Goal: Download file/media

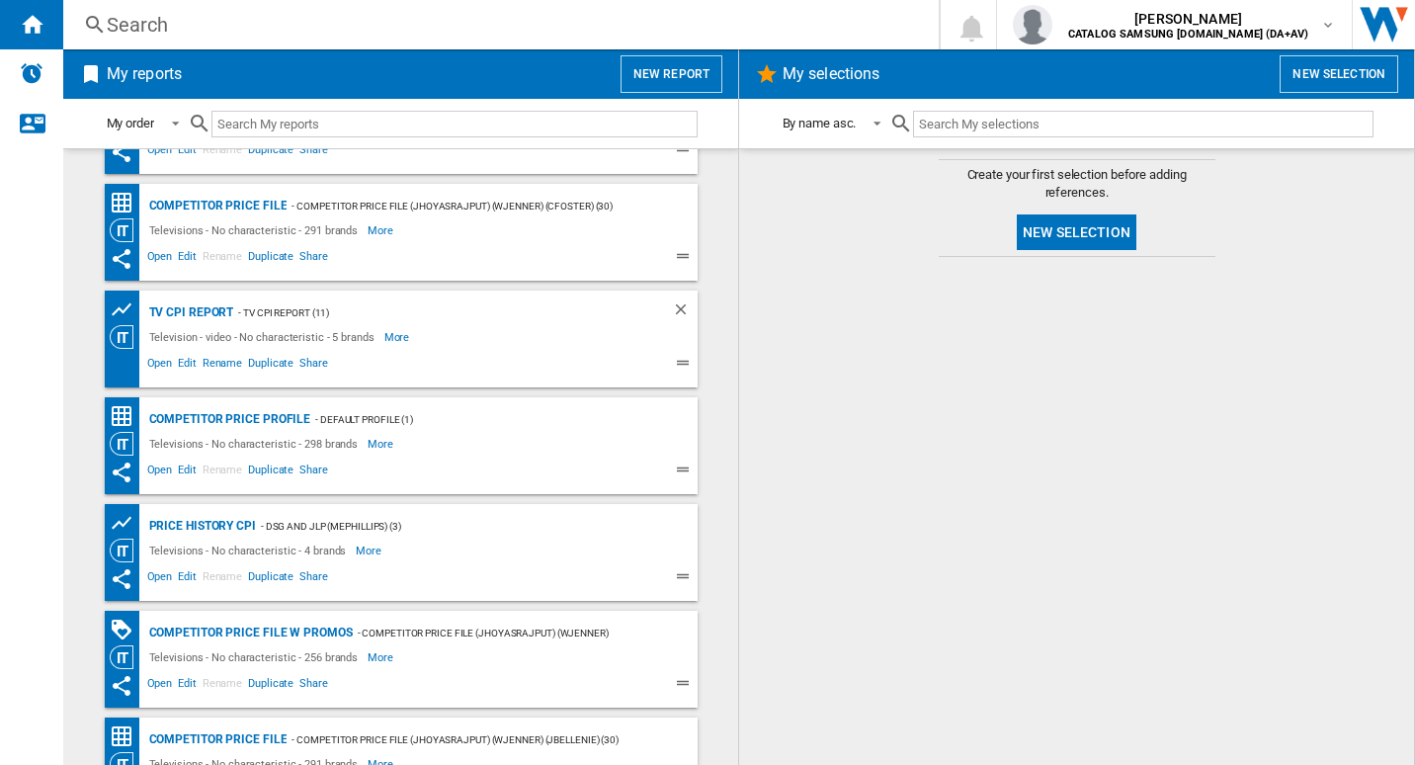
scroll to position [296, 0]
click at [176, 302] on div "TV CPI Report" at bounding box center [189, 311] width 90 height 25
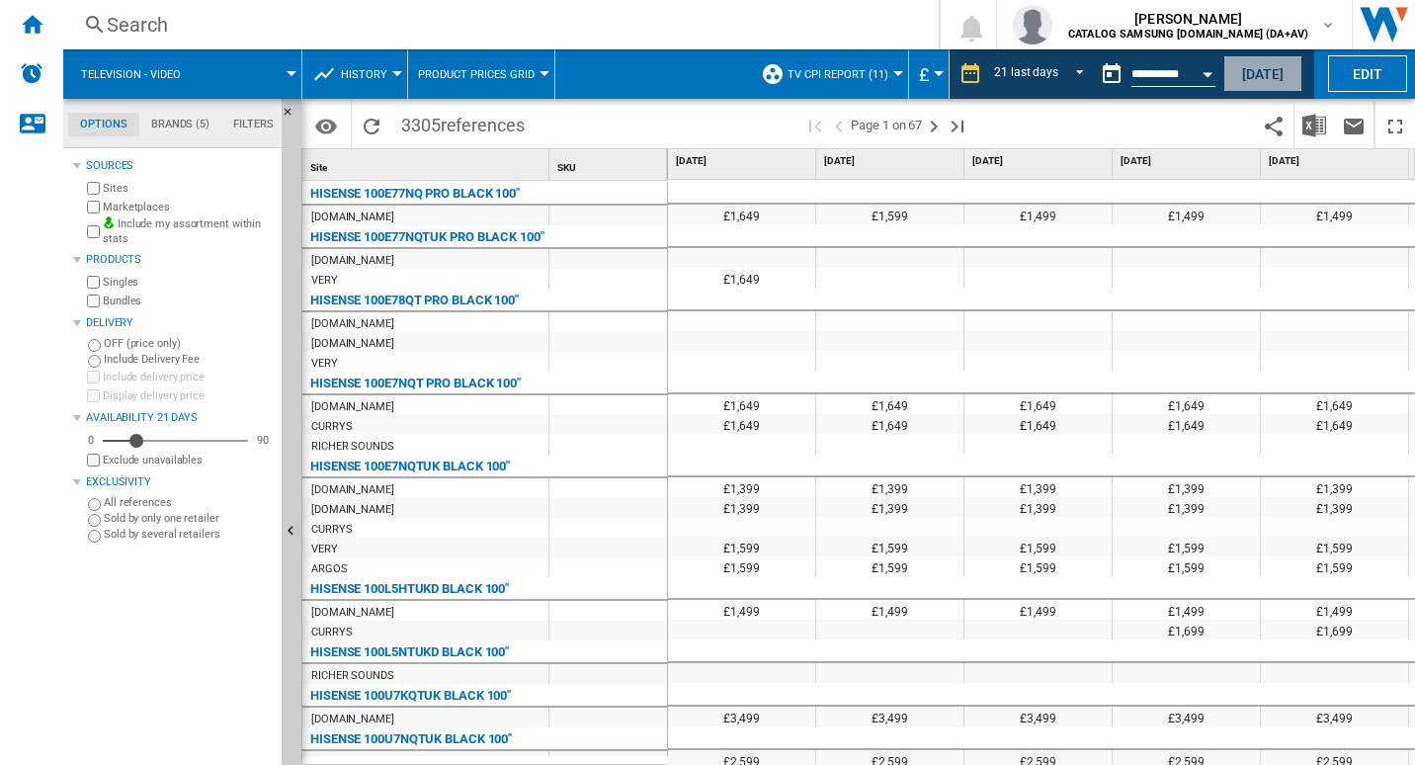
click at [1254, 69] on button "Today" at bounding box center [1262, 73] width 79 height 37
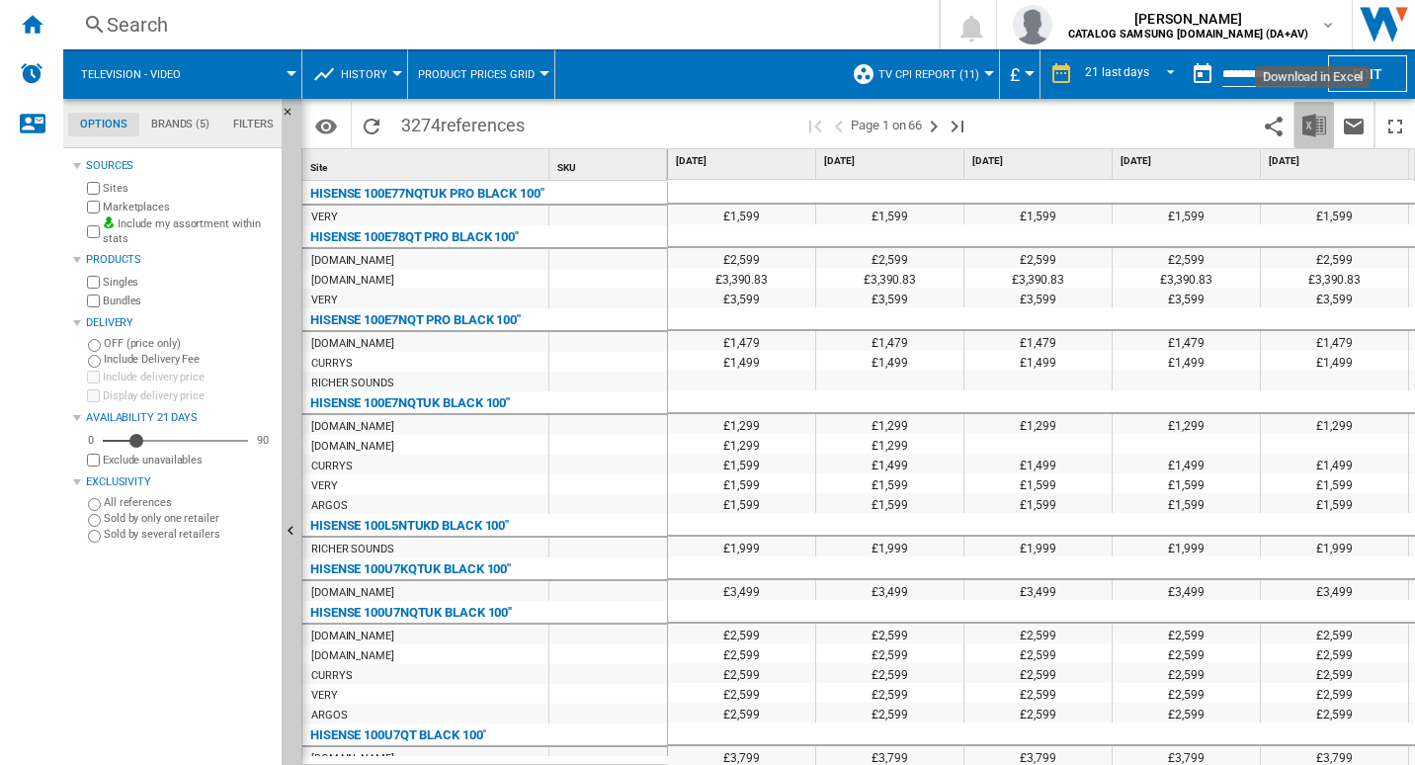
click at [1331, 124] on button "Download in Excel" at bounding box center [1314, 125] width 40 height 46
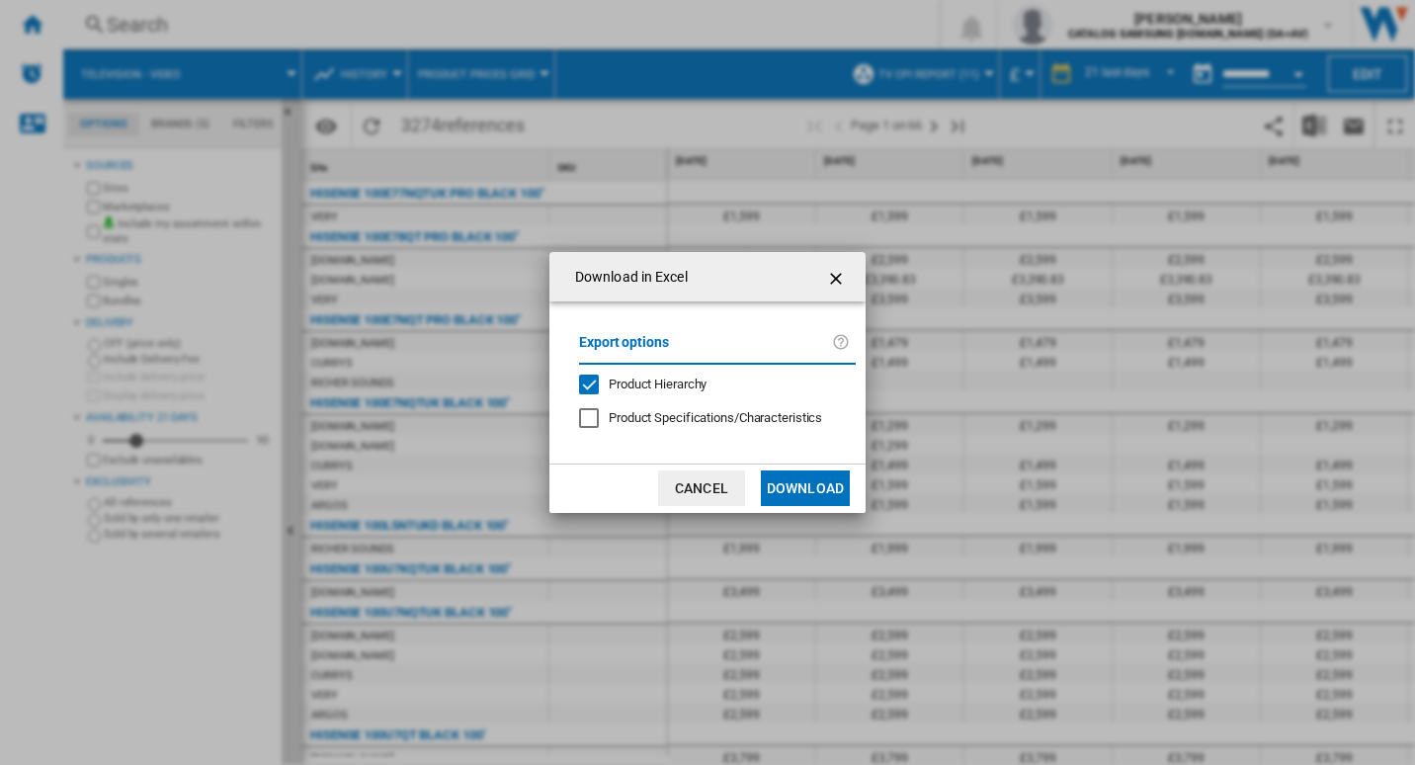
click at [815, 488] on button "Download" at bounding box center [805, 488] width 89 height 36
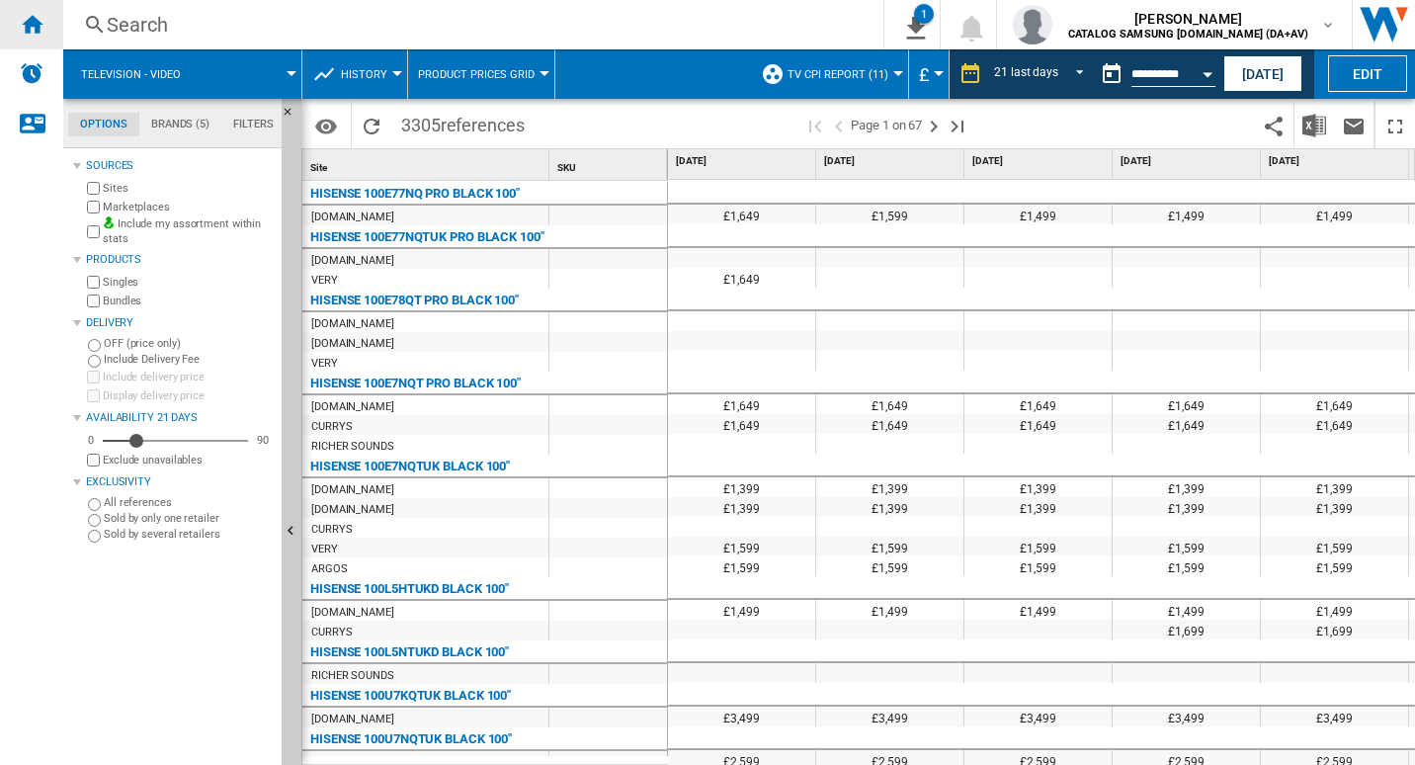
click at [30, 33] on ng-md-icon "Home" at bounding box center [32, 24] width 24 height 24
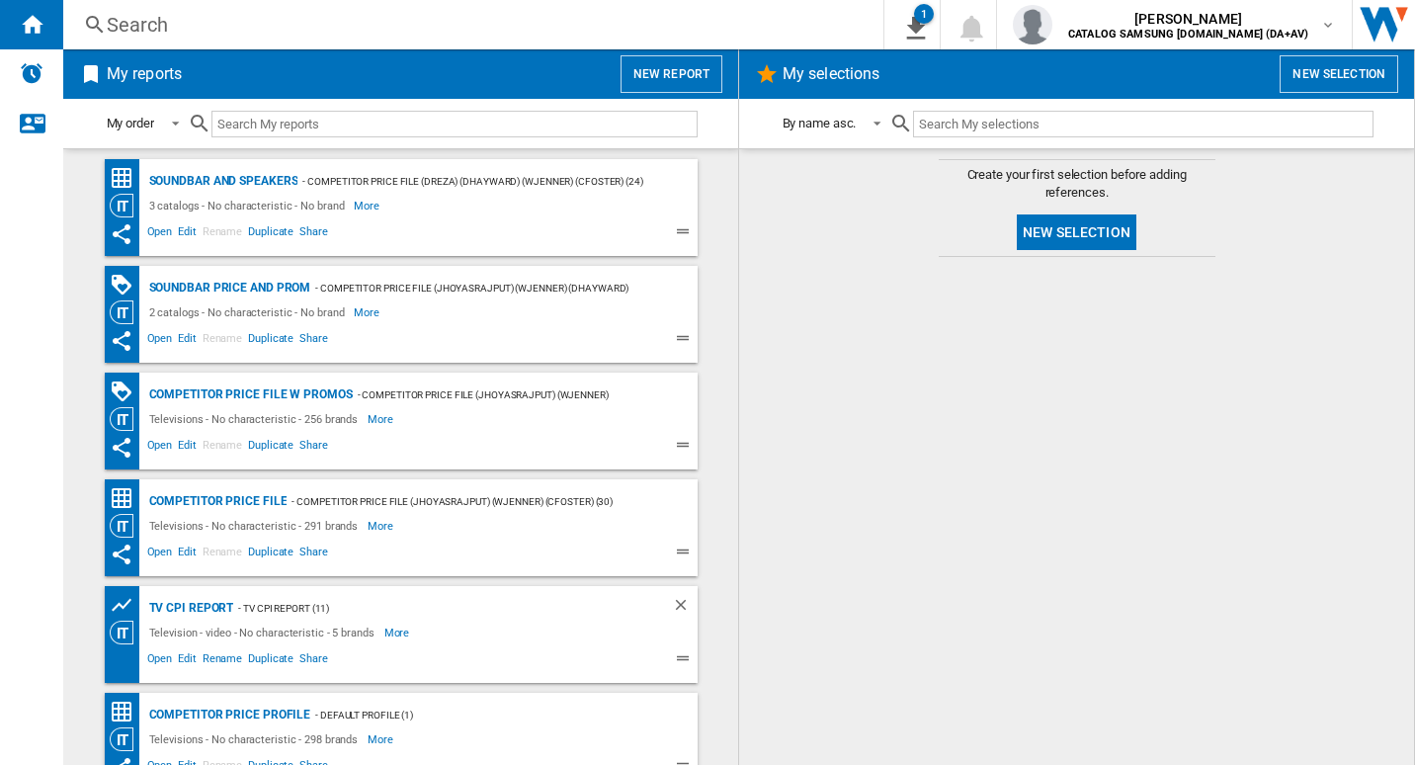
click at [270, 165] on div "Soundbar and Speakers - Competitor Price File (dreza) (dhayward) (wjenner) (cfo…" at bounding box center [401, 207] width 593 height 97
click at [267, 175] on div "Soundbar and Speakers" at bounding box center [221, 181] width 154 height 25
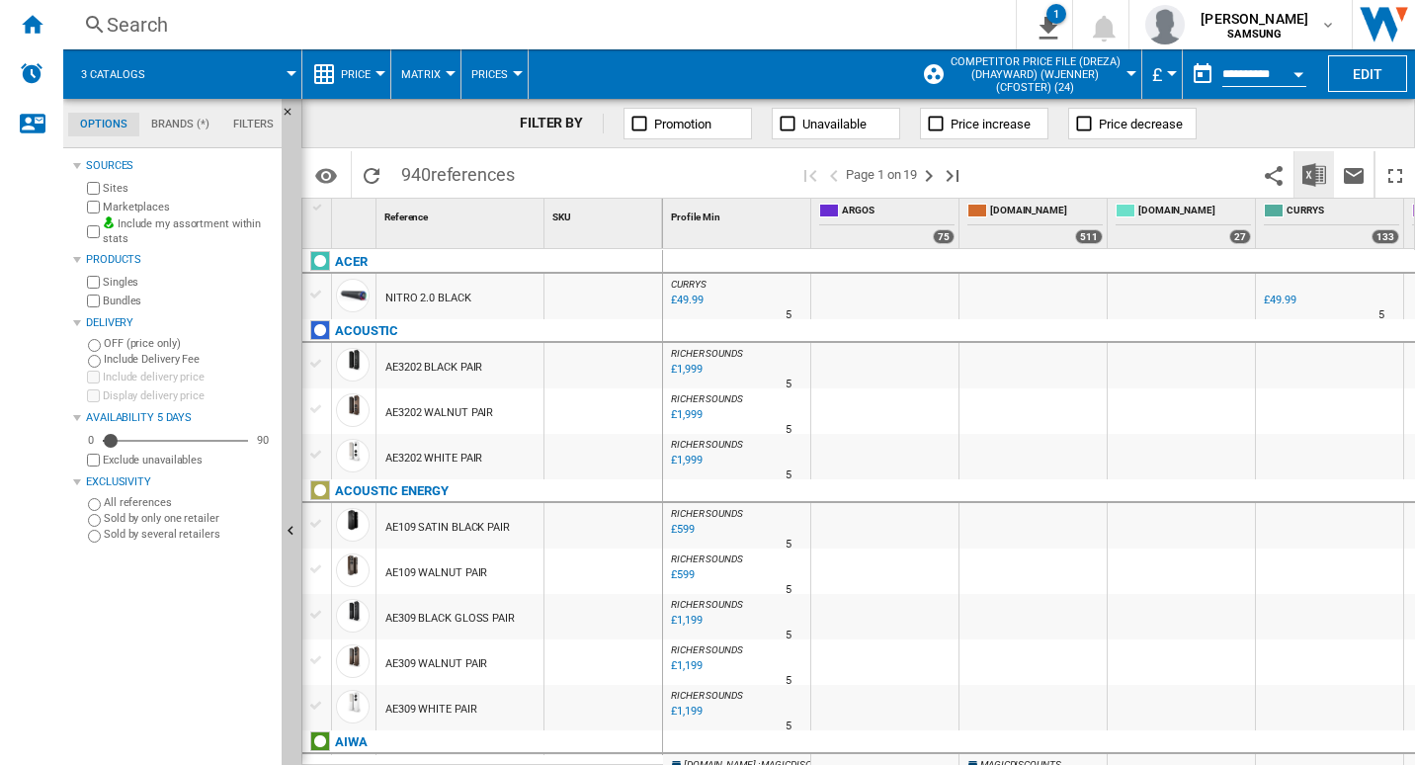
click at [1308, 180] on img "Download in Excel" at bounding box center [1314, 175] width 24 height 24
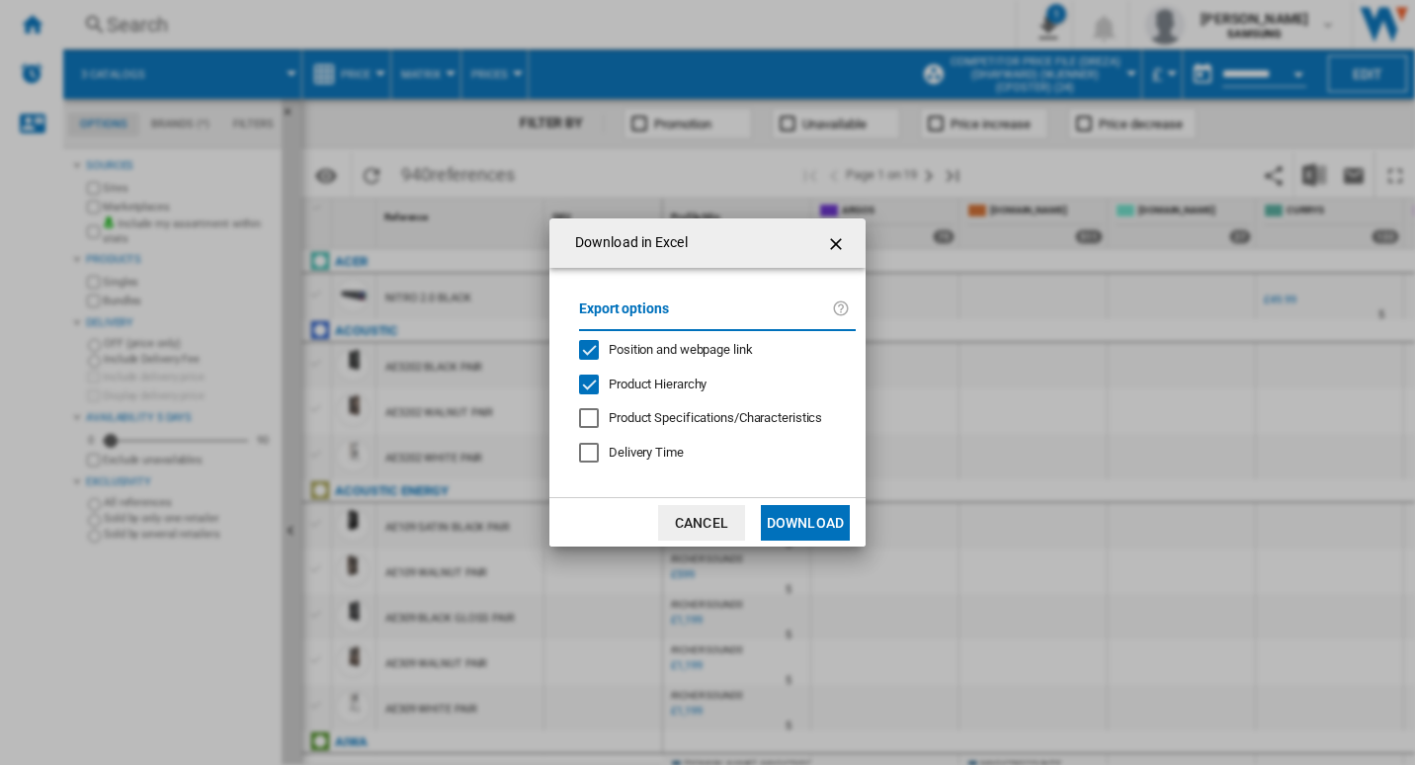
click at [591, 344] on div "Position and webpage link" at bounding box center [589, 350] width 20 height 20
click at [788, 529] on button "Download" at bounding box center [805, 523] width 89 height 36
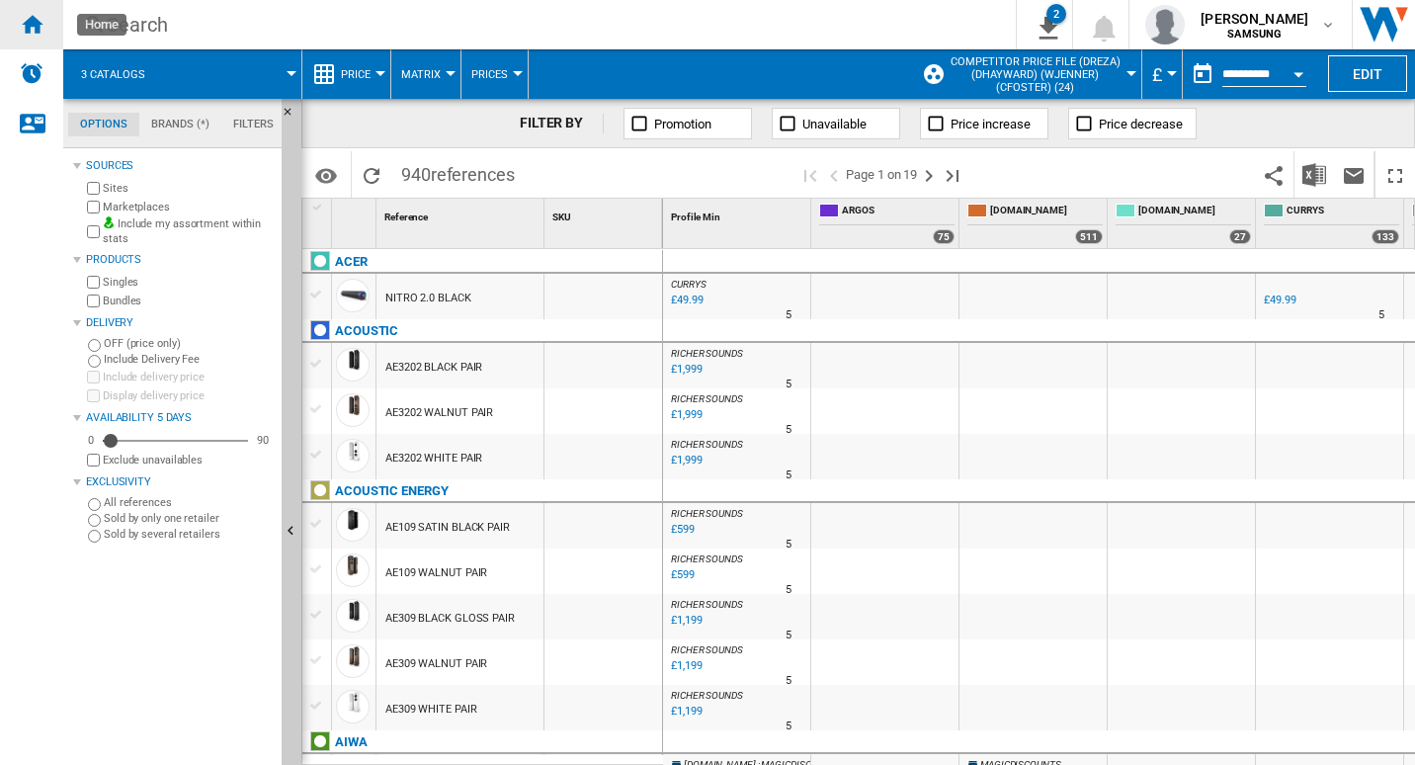
click at [41, 25] on ng-md-icon "Home" at bounding box center [32, 24] width 24 height 24
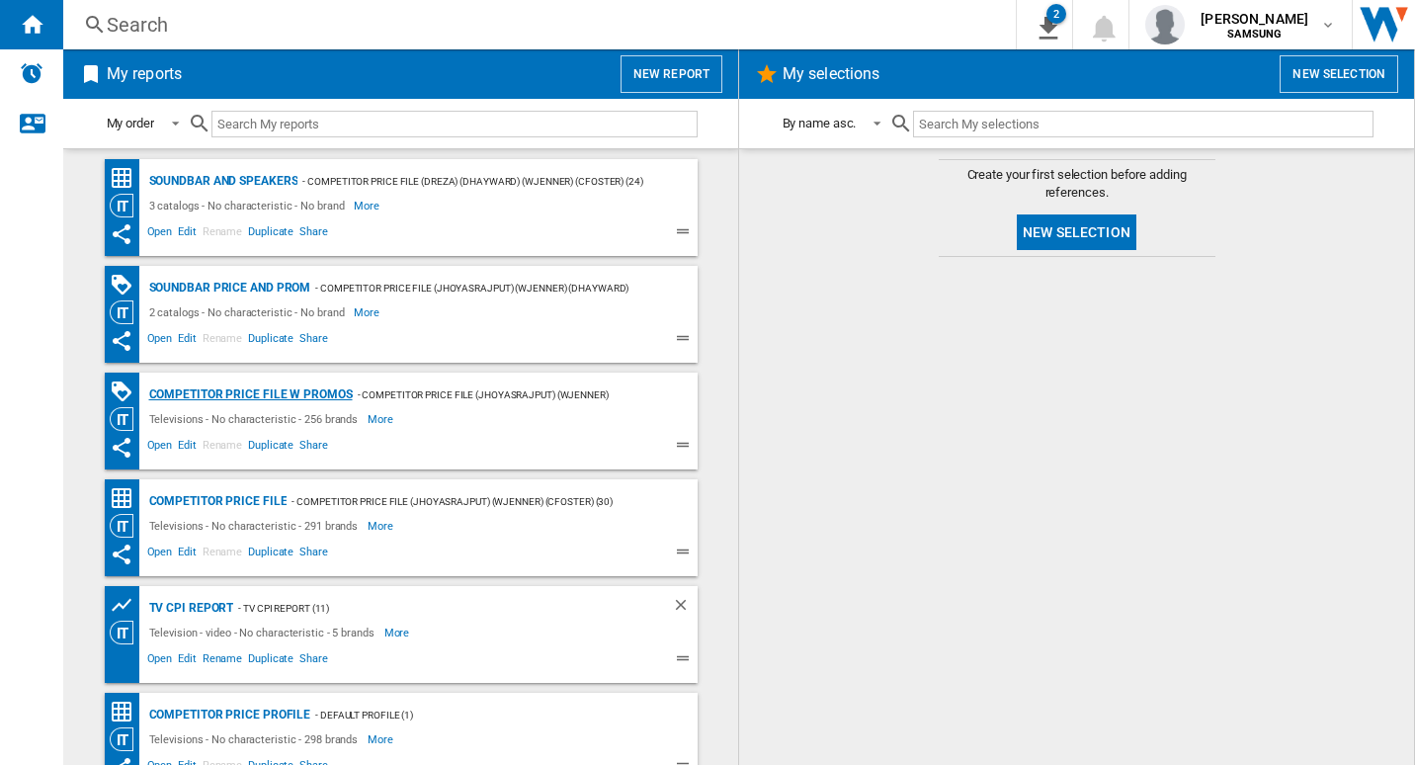
click at [302, 392] on div "Competitor price file w promos" at bounding box center [248, 394] width 208 height 25
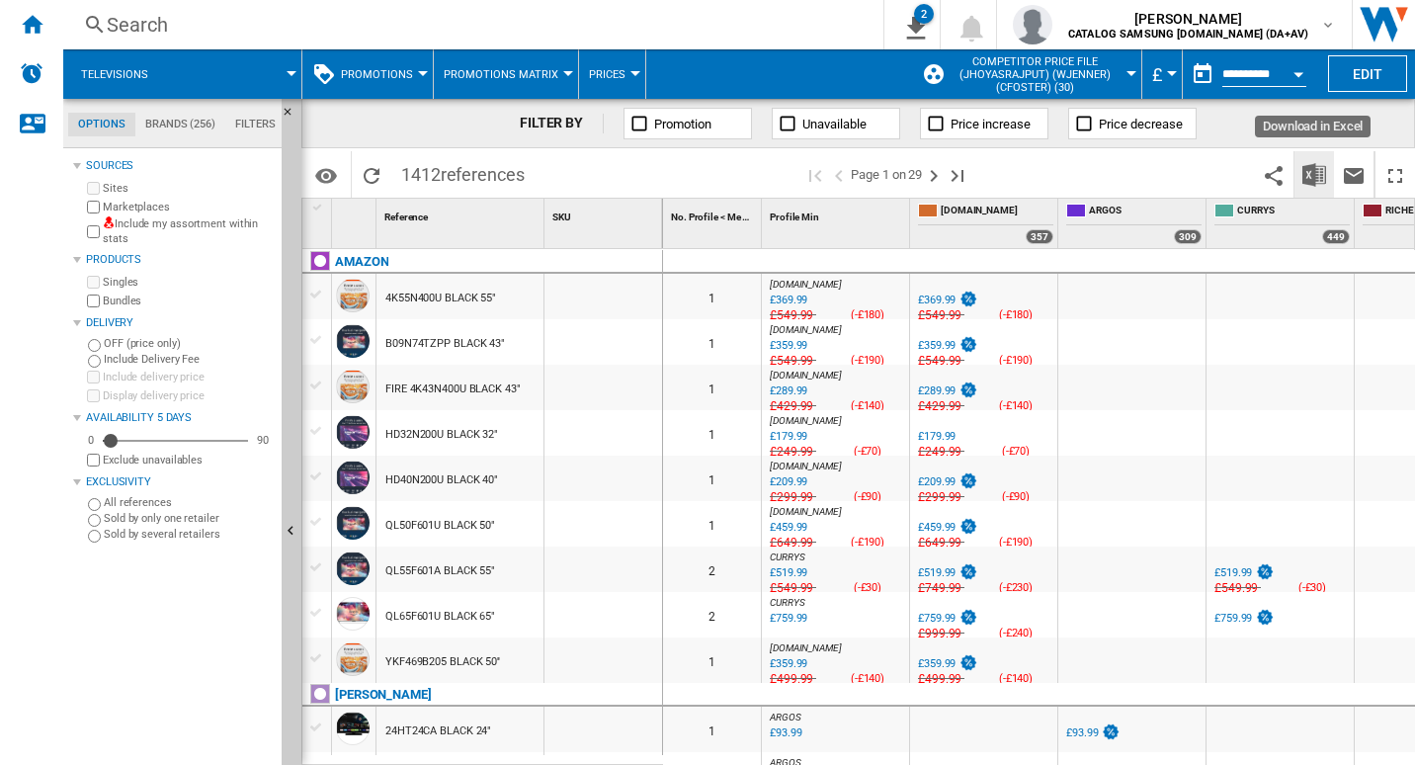
click at [1310, 192] on button "Download in Excel" at bounding box center [1314, 174] width 40 height 46
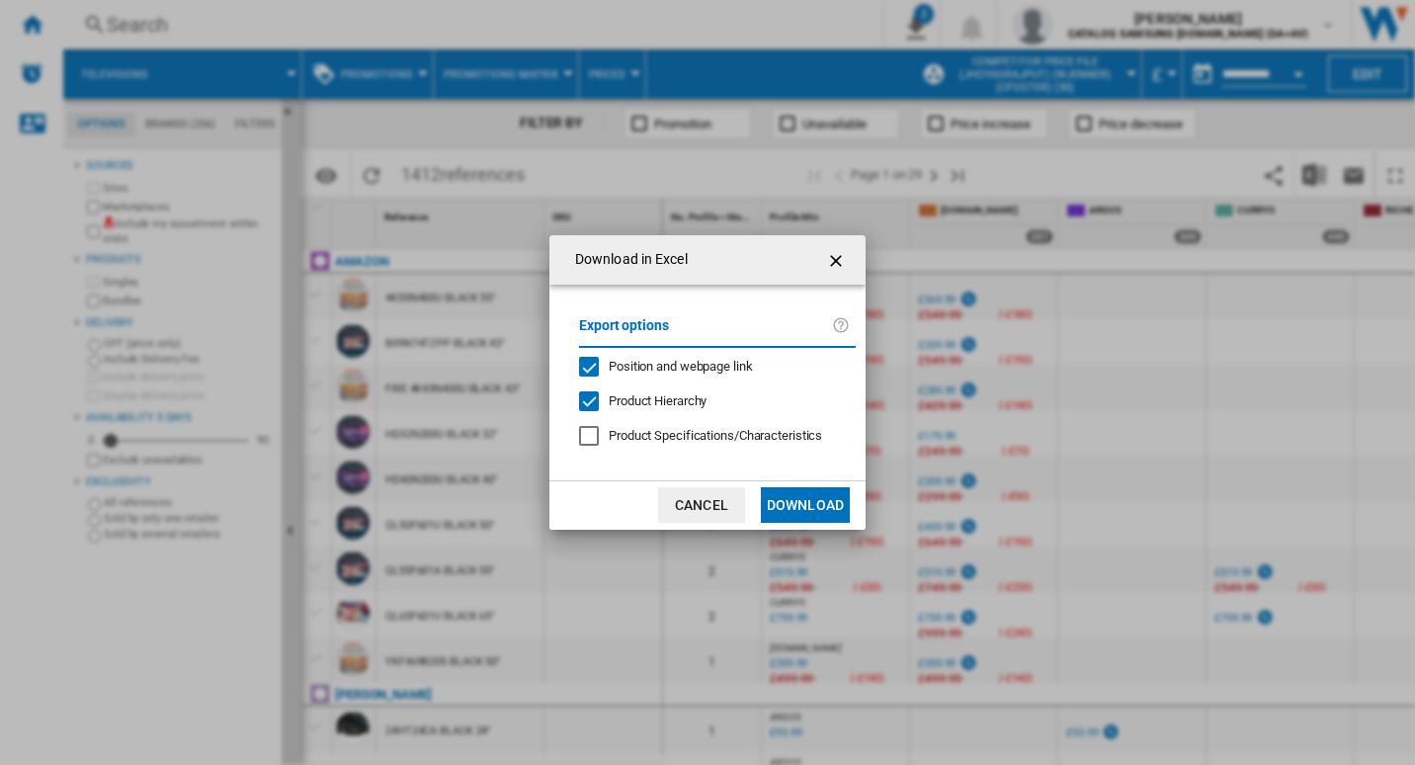
click at [596, 366] on div "Position and webpage link" at bounding box center [589, 367] width 20 height 20
click at [818, 504] on button "Download" at bounding box center [805, 505] width 89 height 36
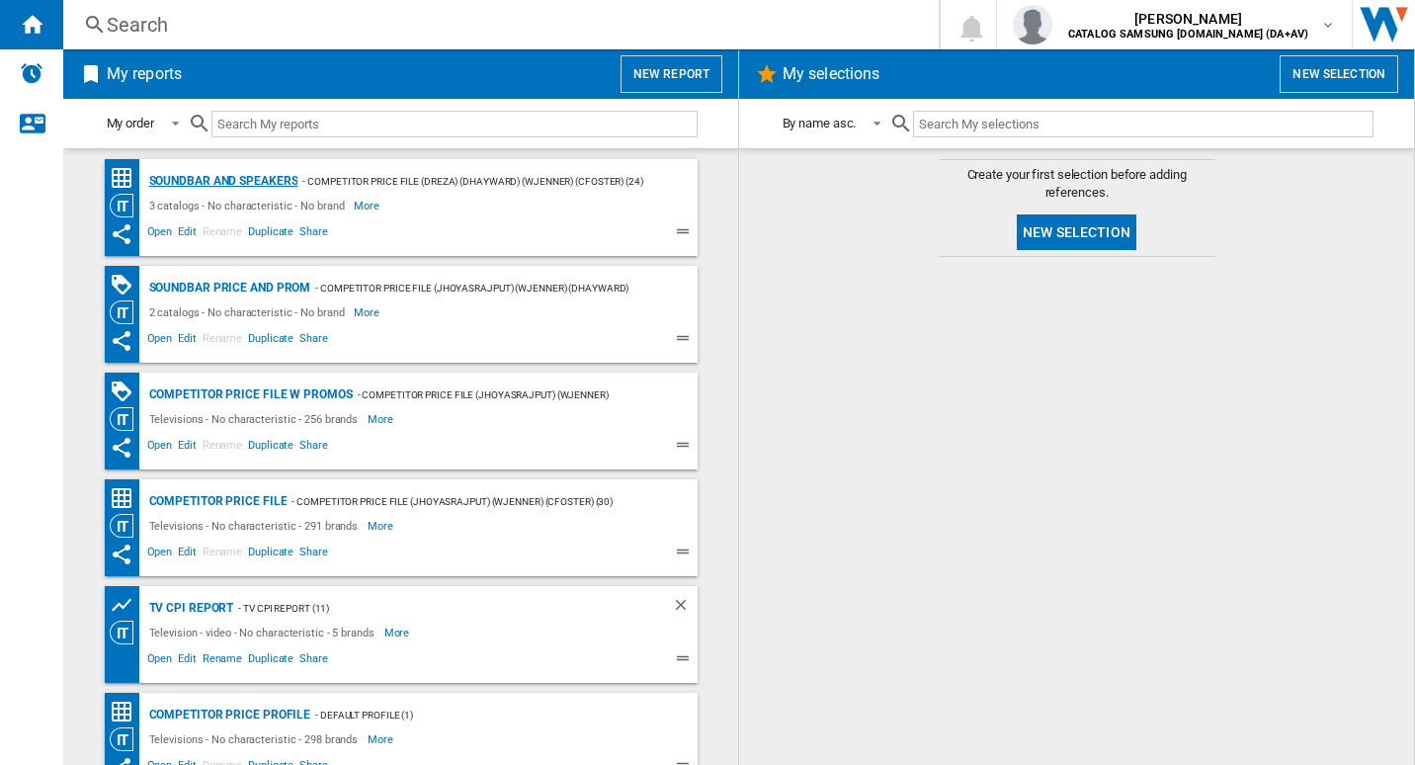
click at [241, 170] on div "Soundbar and Speakers" at bounding box center [221, 181] width 154 height 25
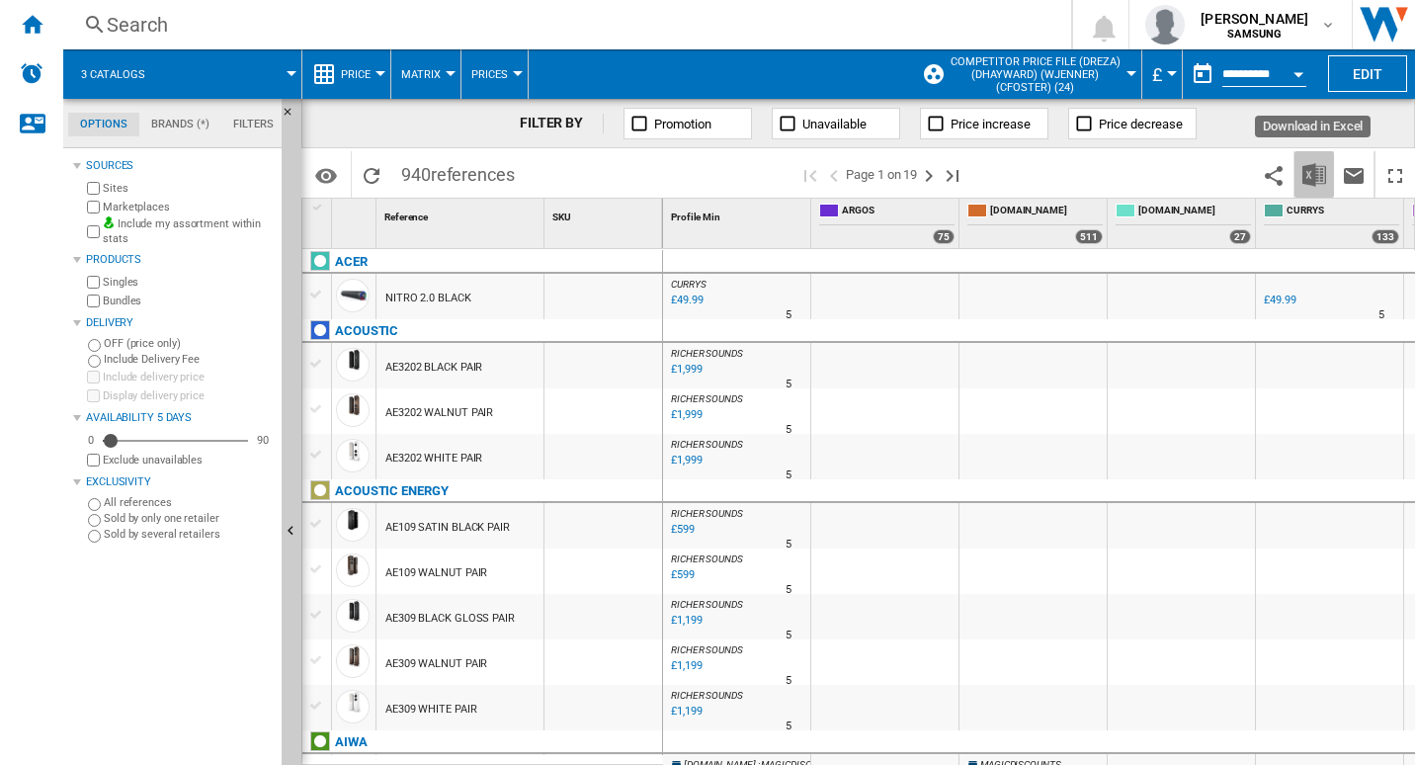
click at [1313, 178] on img "Download in Excel" at bounding box center [1314, 175] width 24 height 24
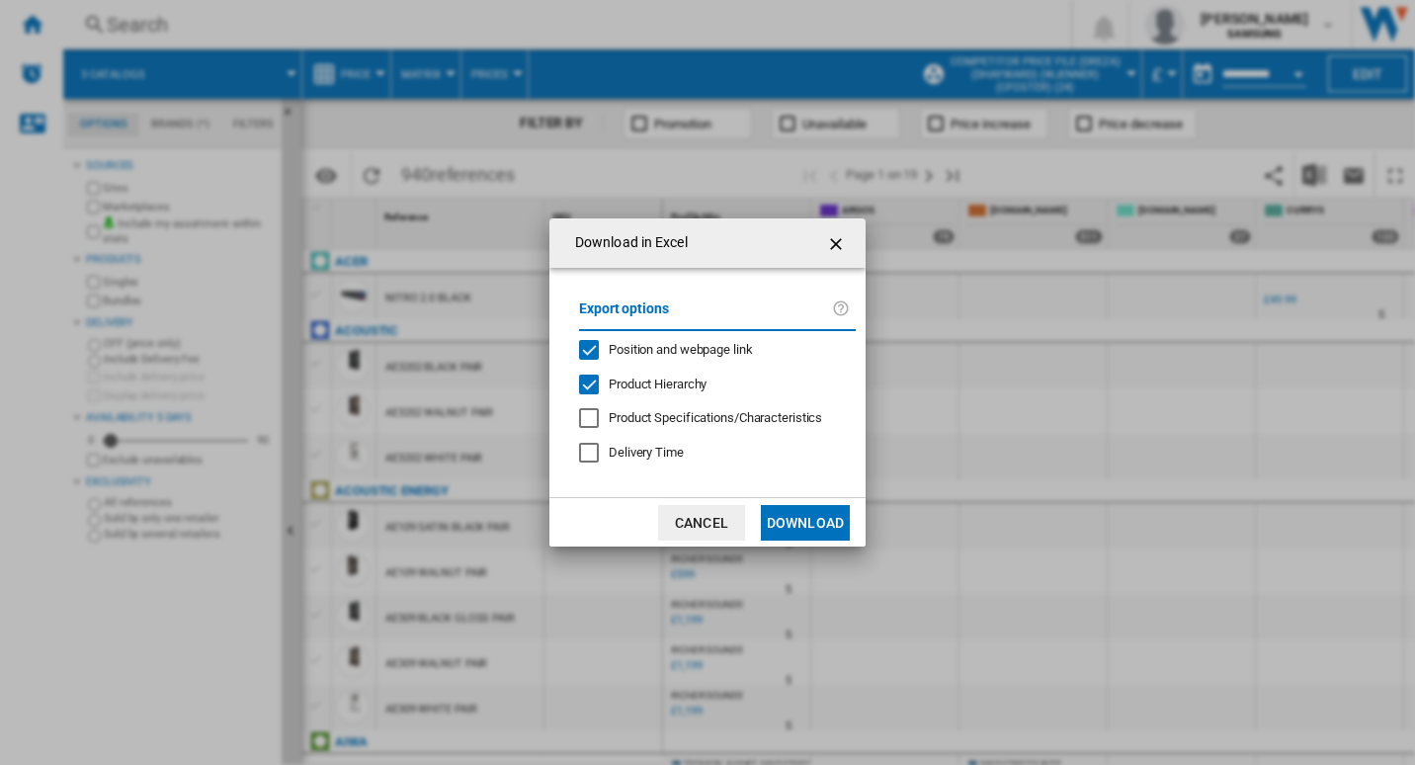
click at [593, 346] on div "Position and webpage link" at bounding box center [589, 350] width 20 height 20
click at [810, 522] on button "Download" at bounding box center [805, 523] width 89 height 36
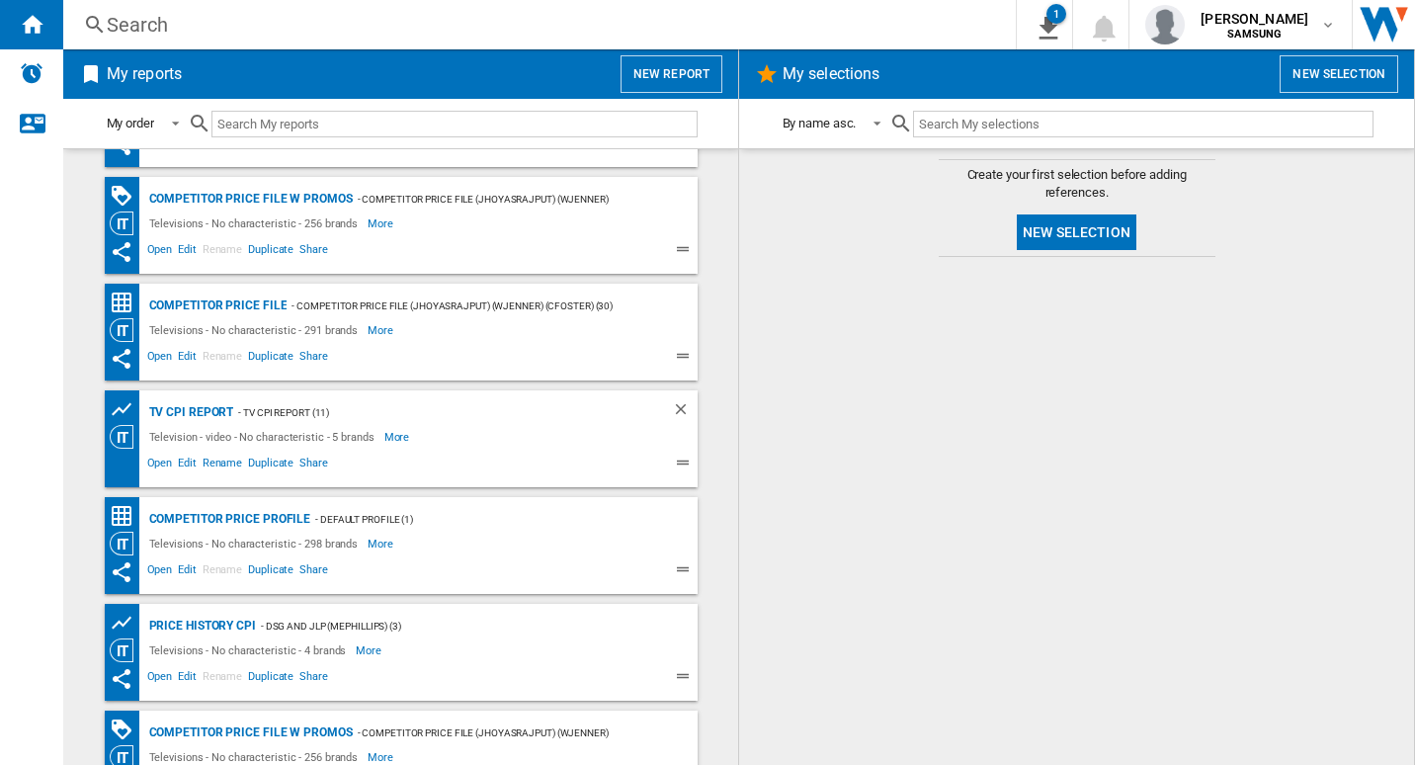
scroll to position [198, 0]
click at [307, 189] on div "Competitor price file w promos" at bounding box center [248, 197] width 208 height 25
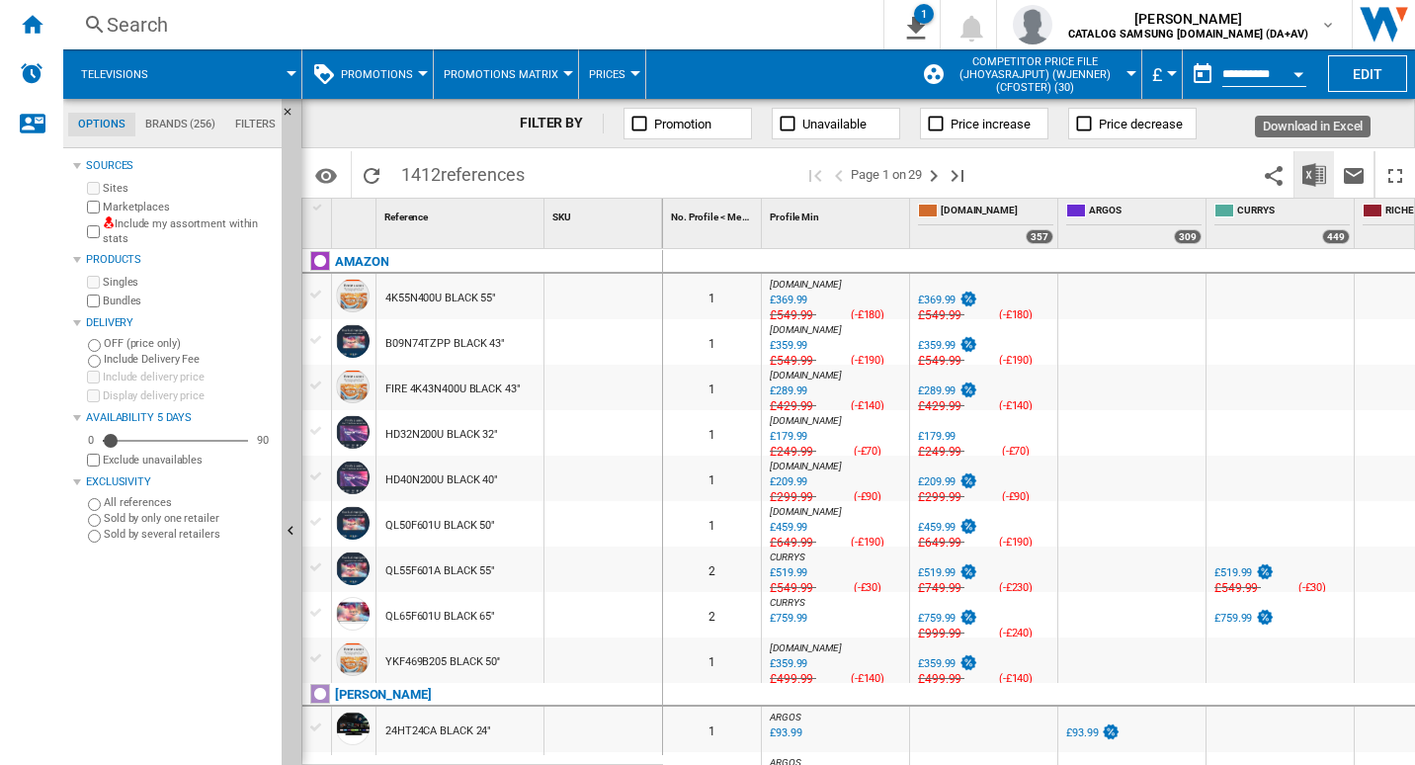
click at [1324, 173] on img "Download in Excel" at bounding box center [1314, 175] width 24 height 24
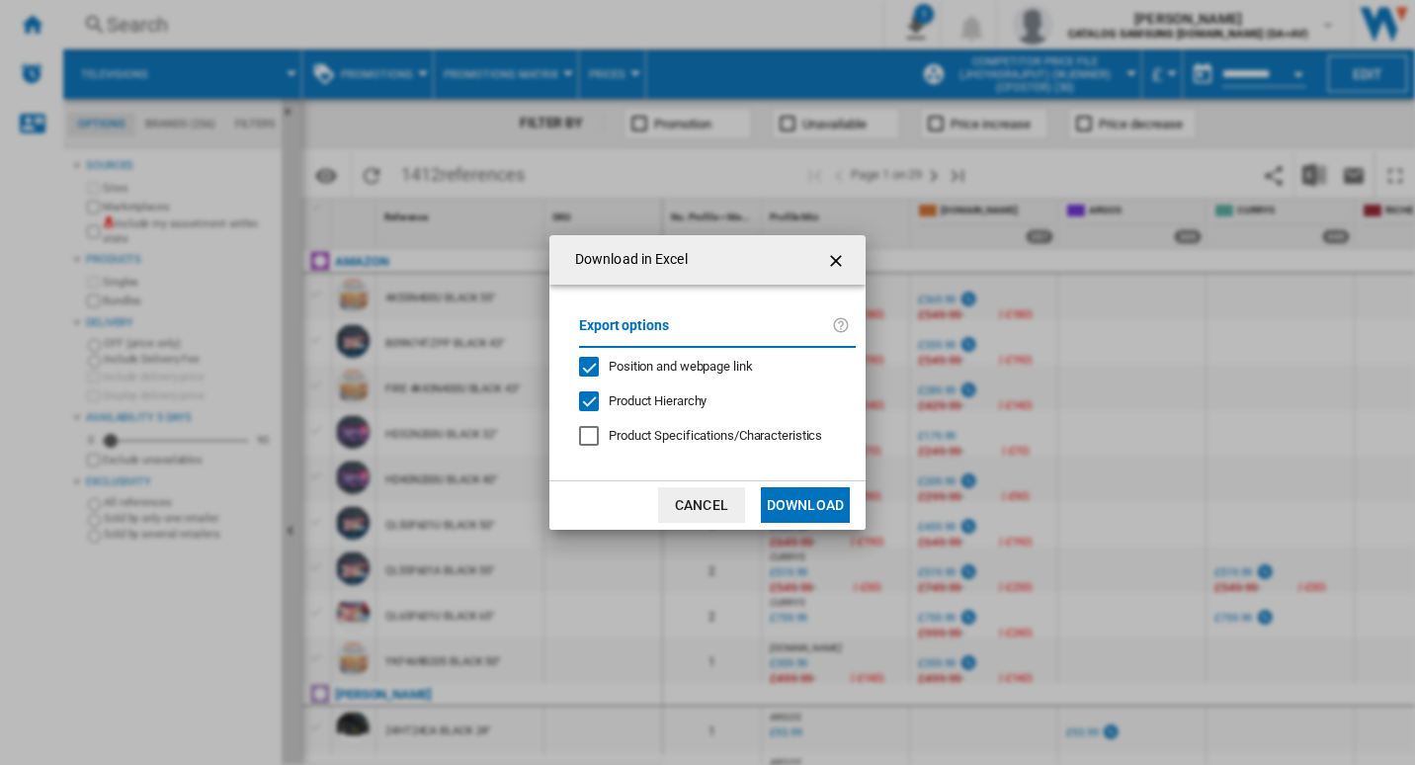
click at [585, 366] on div "Position and webpage link" at bounding box center [589, 367] width 20 height 20
click at [794, 503] on button "Download" at bounding box center [805, 505] width 89 height 36
